Goal: Task Accomplishment & Management: Complete application form

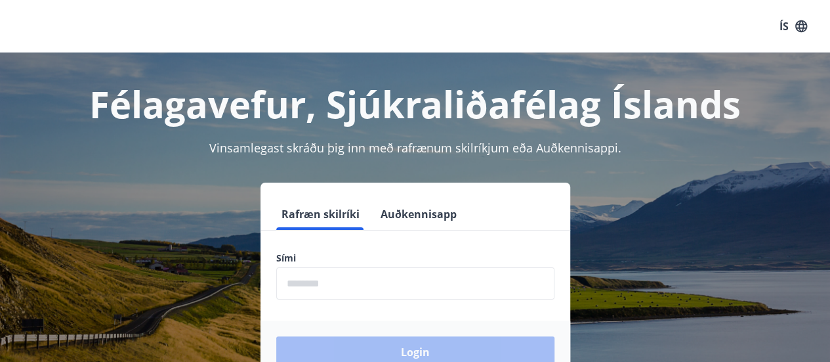
click at [297, 285] on input "phone" at bounding box center [415, 283] width 278 height 32
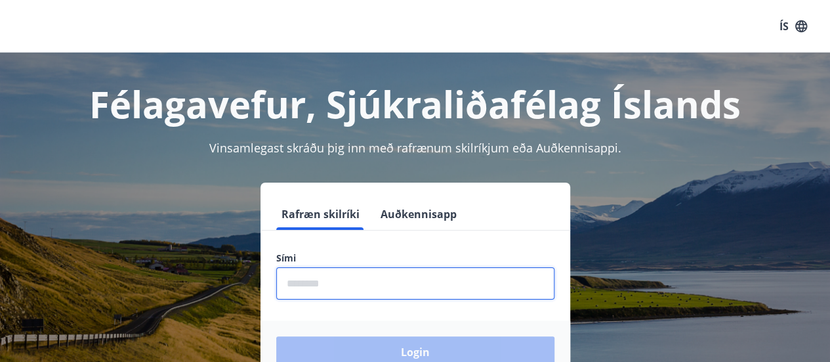
type input "********"
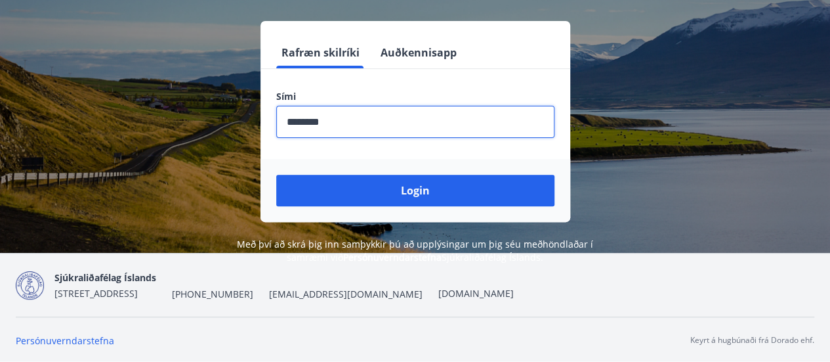
scroll to position [162, 0]
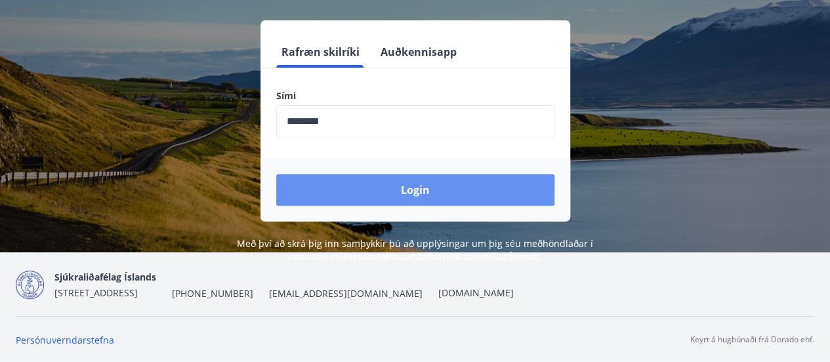
drag, startPoint x: 421, startPoint y: 194, endPoint x: 425, endPoint y: 188, distance: 7.1
click at [422, 192] on button "Login" at bounding box center [415, 190] width 278 height 32
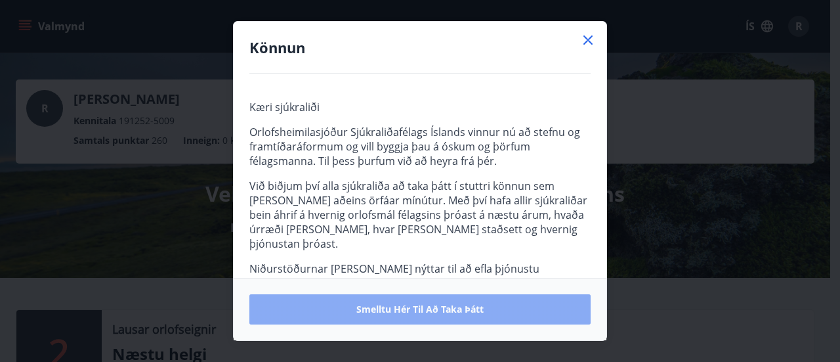
click at [425, 307] on span "Smelltu hér til að taka þátt" at bounding box center [419, 309] width 127 height 13
